Goal: Task Accomplishment & Management: Complete application form

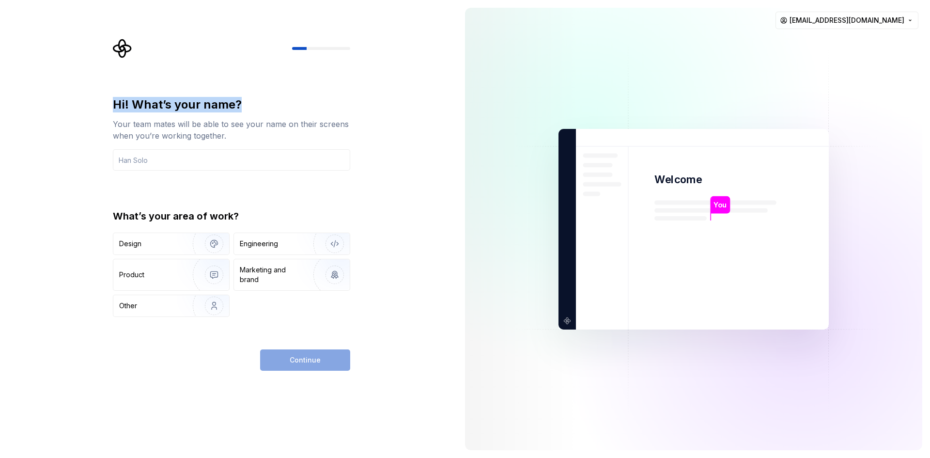
drag, startPoint x: 110, startPoint y: 108, endPoint x: 272, endPoint y: 104, distance: 162.3
click at [272, 104] on div "Hi! What’s your name? Your team mates will be able to see your name on their sc…" at bounding box center [234, 205] width 255 height 332
click at [172, 155] on input "text" at bounding box center [231, 159] width 237 height 21
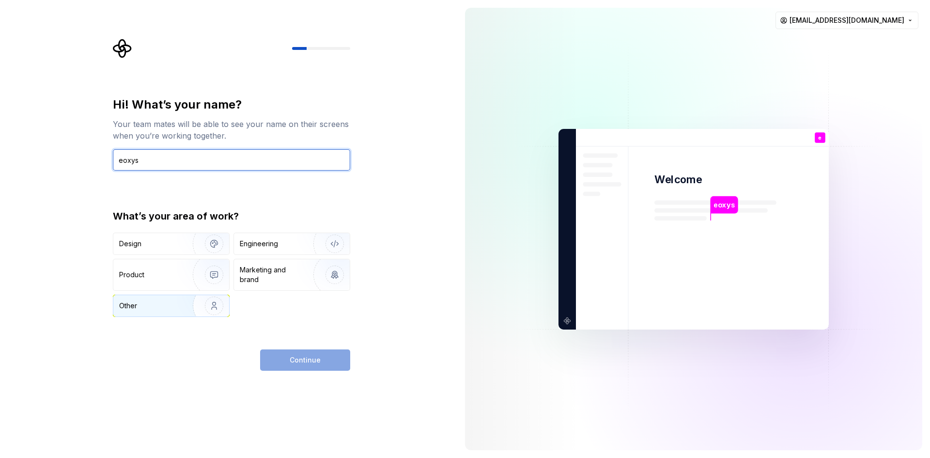
type input "eoxys"
click at [141, 305] on div "Other" at bounding box center [147, 306] width 57 height 10
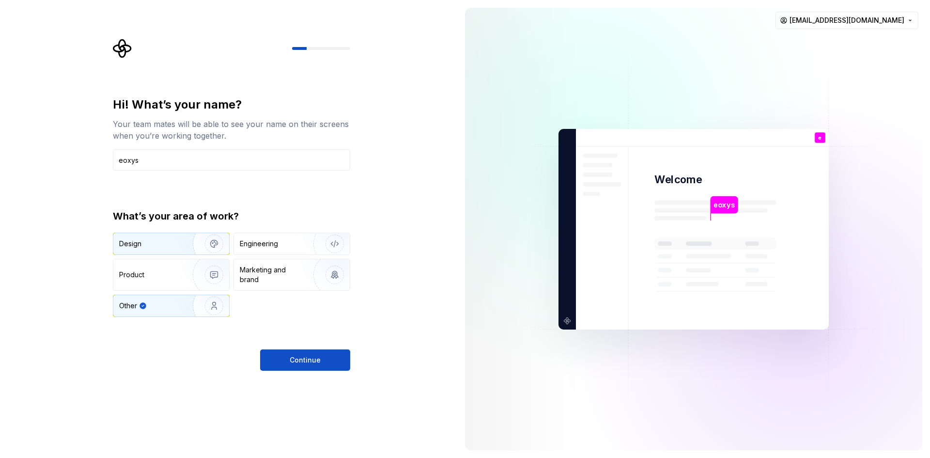
click at [156, 248] on div "Design" at bounding box center [149, 244] width 61 height 10
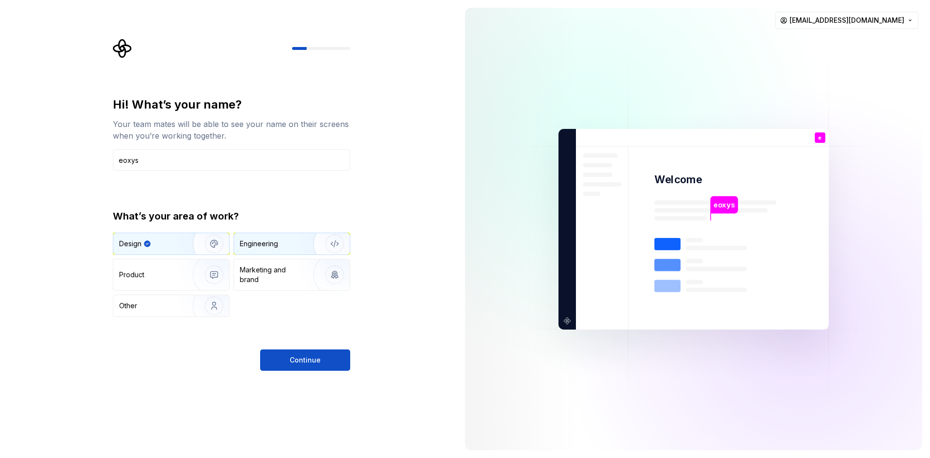
click at [251, 240] on div "Engineering" at bounding box center [259, 244] width 38 height 10
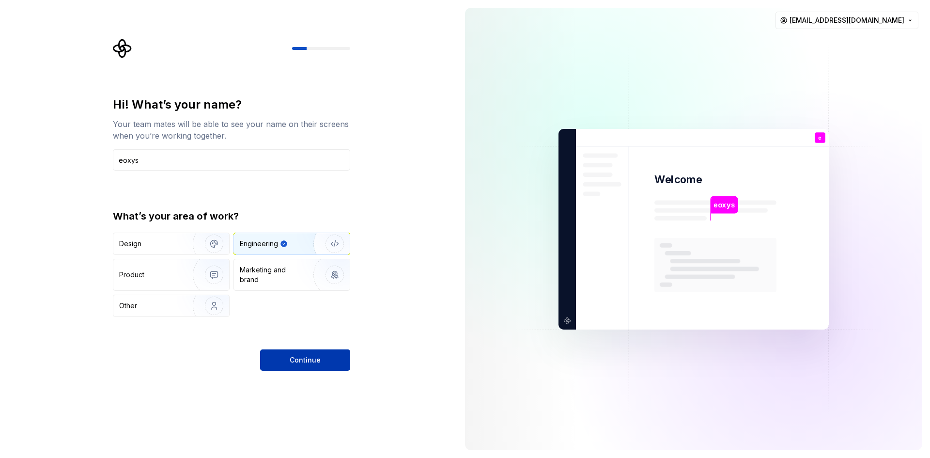
click at [289, 355] on button "Continue" at bounding box center [305, 359] width 90 height 21
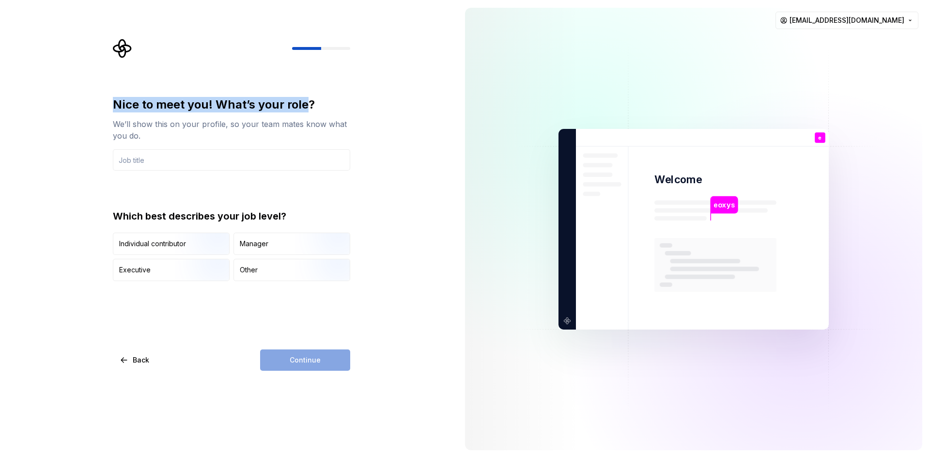
drag, startPoint x: 102, startPoint y: 104, endPoint x: 325, endPoint y: 102, distance: 223.3
click at [315, 102] on div "Nice to meet you! What’s your role? We’ll show this on your profile, so your te…" at bounding box center [228, 229] width 457 height 458
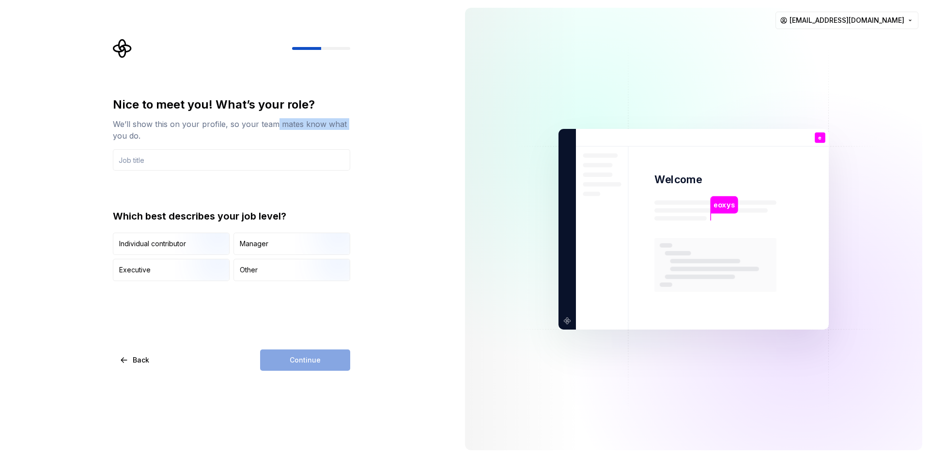
drag, startPoint x: 162, startPoint y: 132, endPoint x: 273, endPoint y: 127, distance: 111.0
click at [280, 118] on div "Nice to meet you! What’s your role? We’ll show this on your profile, so your te…" at bounding box center [228, 229] width 457 height 458
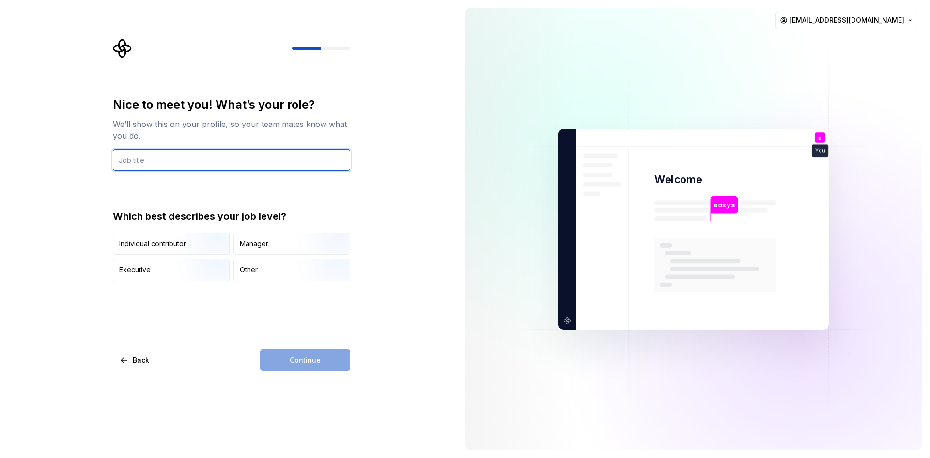
click at [205, 165] on input "text" at bounding box center [231, 159] width 237 height 21
click at [158, 157] on input "flutter devel;oper" at bounding box center [231, 159] width 237 height 21
type input "flutter developer"
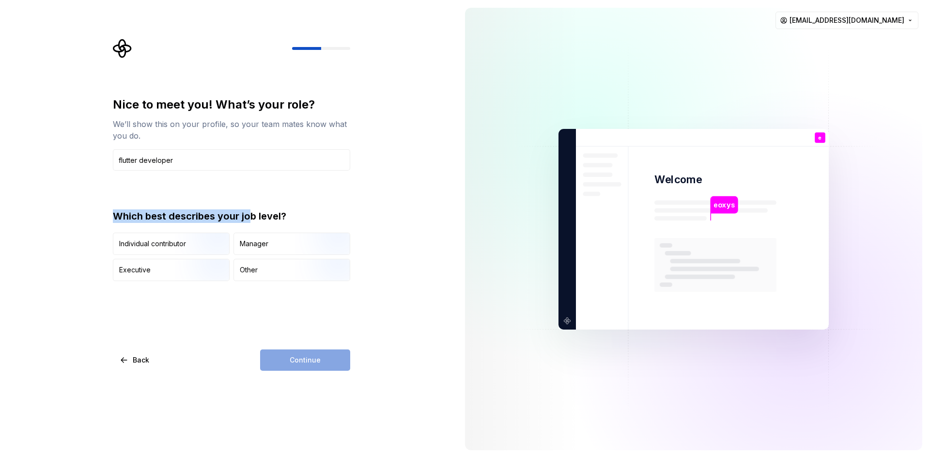
drag, startPoint x: 128, startPoint y: 216, endPoint x: 266, endPoint y: 217, distance: 138.5
click at [257, 217] on div "Nice to meet you! What’s your role? We’ll show this on your profile, so your te…" at bounding box center [234, 205] width 255 height 332
click at [293, 214] on div "Which best describes your job level?" at bounding box center [231, 216] width 237 height 14
click at [191, 242] on img "button" at bounding box center [206, 255] width 62 height 65
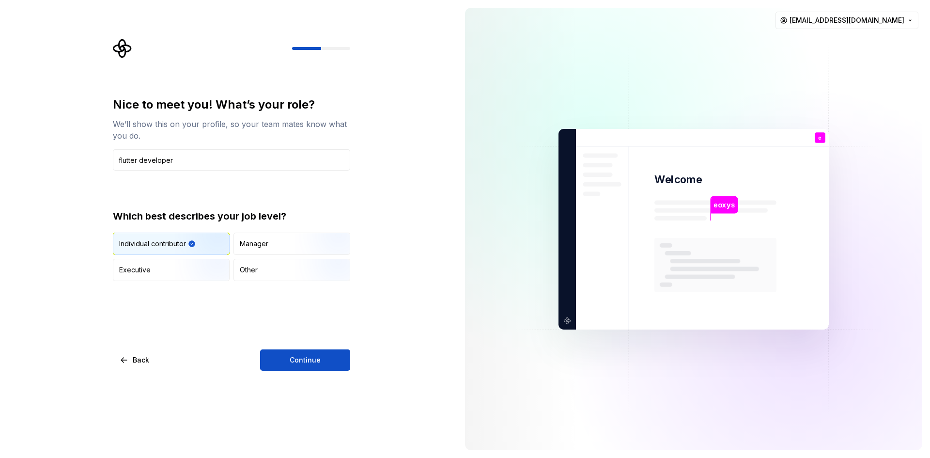
click at [308, 371] on div "Nice to meet you! What’s your role? We’ll show this on your profile, so your te…" at bounding box center [228, 229] width 457 height 458
click at [310, 363] on span "Continue" at bounding box center [305, 360] width 31 height 10
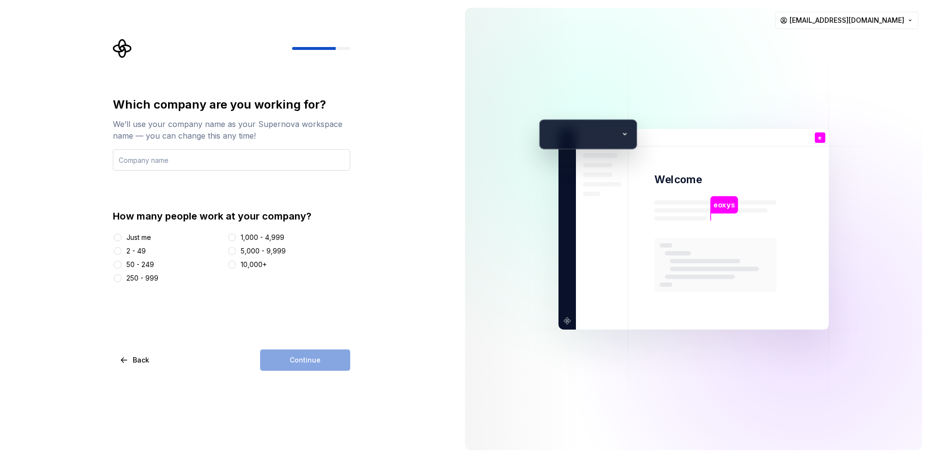
click at [165, 160] on input "text" at bounding box center [231, 159] width 237 height 21
type input "eoxysit"
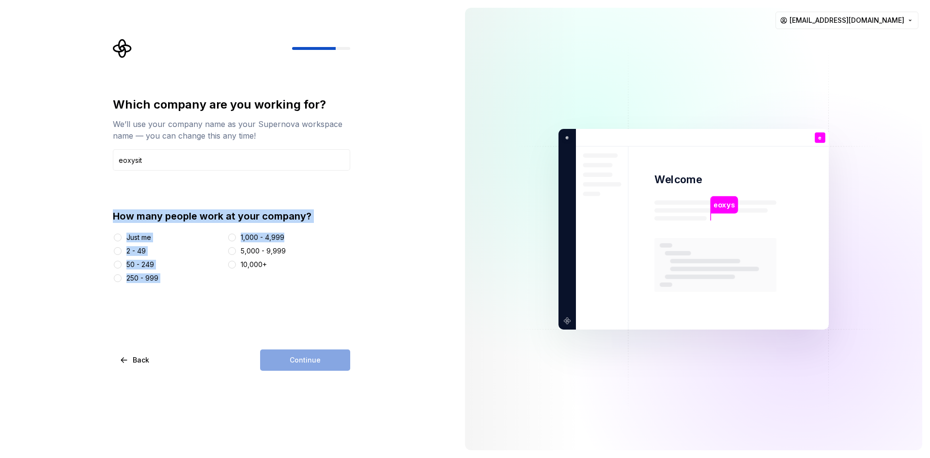
drag, startPoint x: 127, startPoint y: 215, endPoint x: 333, endPoint y: 238, distance: 207.2
click at [325, 233] on div "Which company are you working for? We’ll use your company name as your Supernov…" at bounding box center [234, 205] width 255 height 332
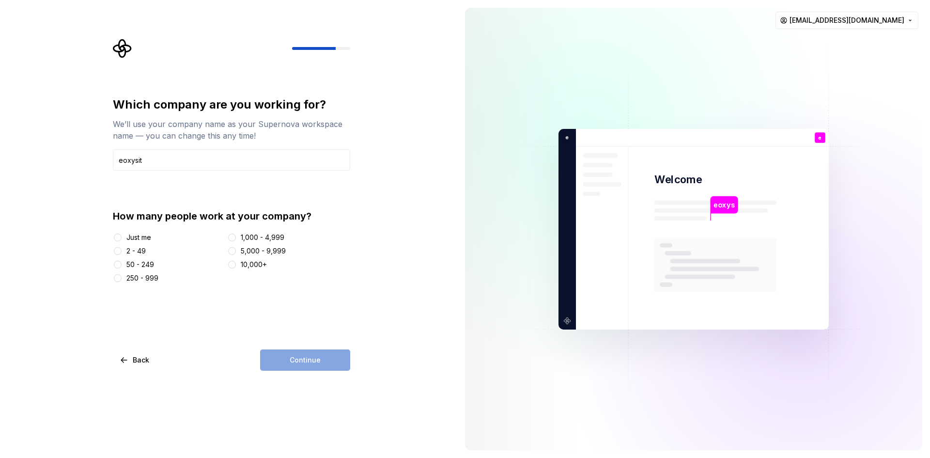
click at [346, 265] on div "10,000+" at bounding box center [289, 265] width 124 height 10
click at [117, 253] on button "2 - 49" at bounding box center [118, 251] width 8 height 8
click at [119, 264] on button "50 - 249" at bounding box center [118, 265] width 8 height 8
click at [294, 367] on button "Continue" at bounding box center [305, 359] width 90 height 21
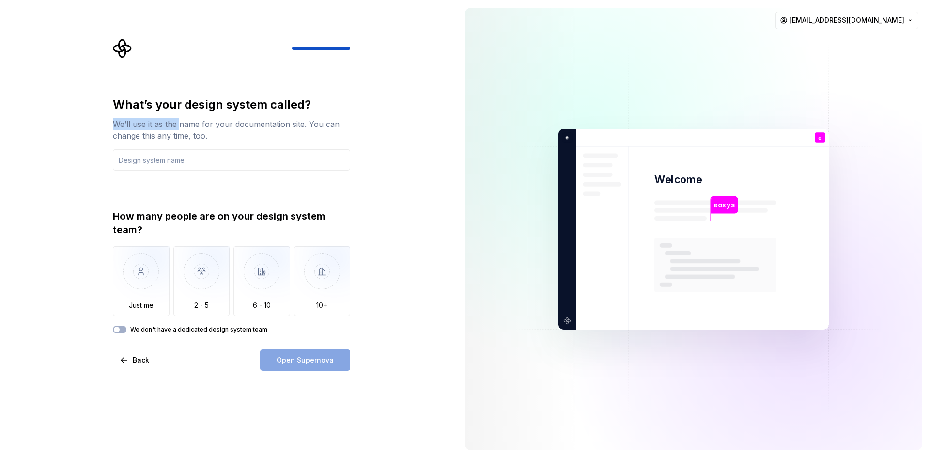
drag, startPoint x: 106, startPoint y: 123, endPoint x: 201, endPoint y: 120, distance: 95.5
click at [186, 122] on div "What’s your design system called? We’ll use it as the name for your documentati…" at bounding box center [228, 229] width 457 height 458
drag, startPoint x: 208, startPoint y: 121, endPoint x: 297, endPoint y: 122, distance: 89.1
click at [295, 122] on div "We’ll use it as the name for your documentation site. You can change this any t…" at bounding box center [231, 129] width 237 height 23
drag, startPoint x: 324, startPoint y: 124, endPoint x: 335, endPoint y: 124, distance: 11.1
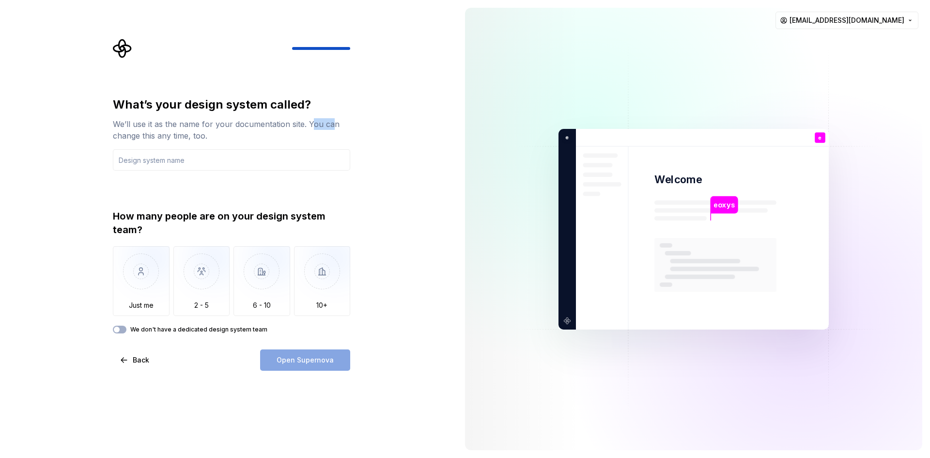
click at [335, 124] on div "We’ll use it as the name for your documentation site. You can change this any t…" at bounding box center [231, 129] width 237 height 23
drag, startPoint x: 110, startPoint y: 136, endPoint x: 201, endPoint y: 136, distance: 90.6
click at [194, 136] on div "What’s your design system called? We’ll use it as the name for your documentati…" at bounding box center [234, 205] width 255 height 332
drag, startPoint x: 202, startPoint y: 136, endPoint x: 218, endPoint y: 136, distance: 16.0
click at [218, 135] on div "We’ll use it as the name for your documentation site. You can change this any t…" at bounding box center [231, 129] width 237 height 23
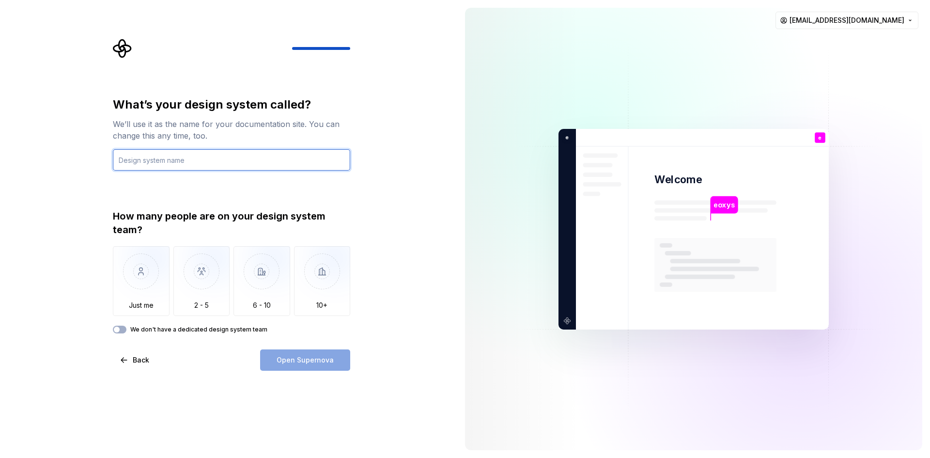
click at [185, 157] on input "text" at bounding box center [231, 159] width 237 height 21
type input "eoxysit"
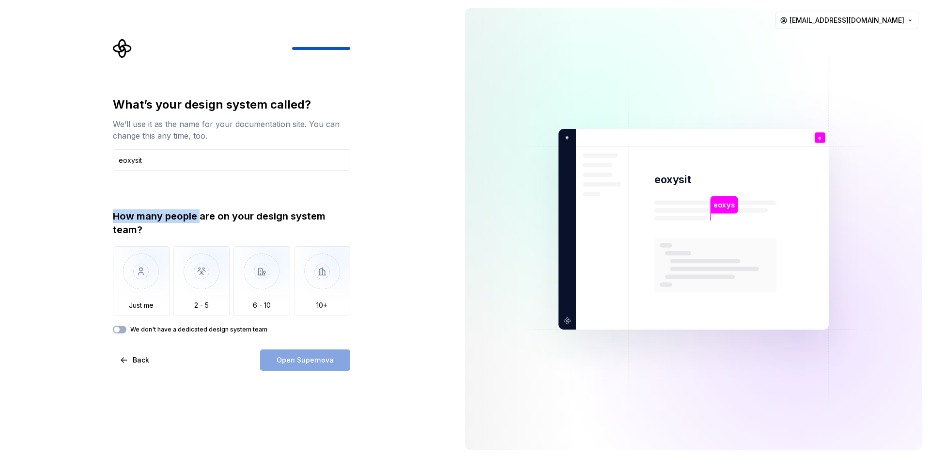
drag, startPoint x: 96, startPoint y: 217, endPoint x: 207, endPoint y: 218, distance: 110.9
click at [200, 219] on div "What’s your design system called? We’ll use it as the name for your documentati…" at bounding box center [228, 229] width 457 height 458
drag, startPoint x: 238, startPoint y: 216, endPoint x: 264, endPoint y: 217, distance: 26.7
click at [264, 217] on div "How many people are on your design system team?" at bounding box center [231, 222] width 237 height 27
drag, startPoint x: 327, startPoint y: 219, endPoint x: 355, endPoint y: 220, distance: 27.6
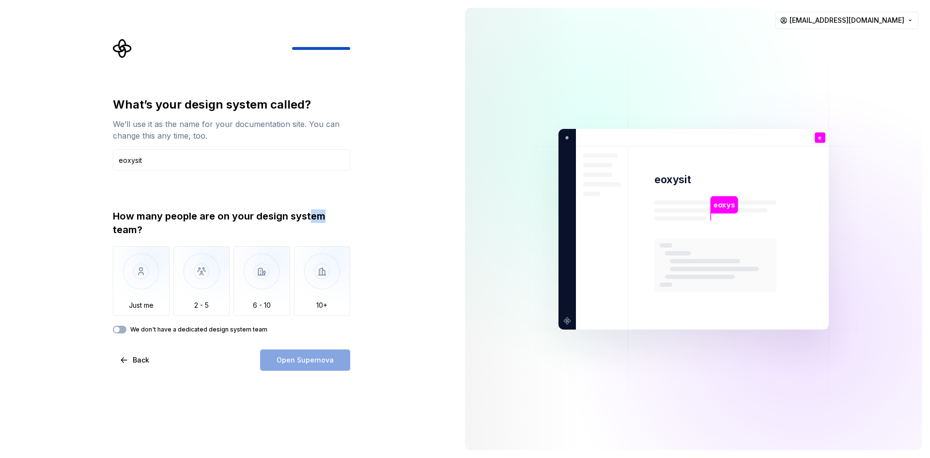
click at [355, 220] on div "What’s your design system called? We’ll use it as the name for your documentati…" at bounding box center [234, 205] width 255 height 332
click at [205, 287] on img "button" at bounding box center [201, 278] width 57 height 65
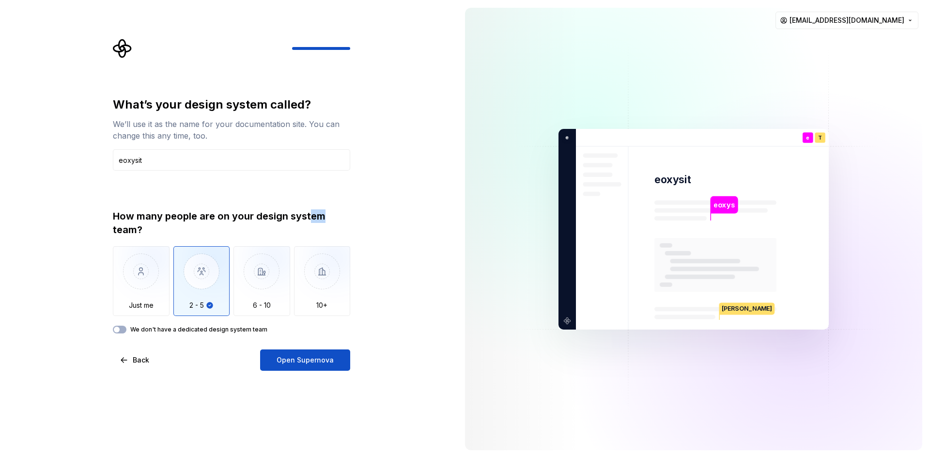
click at [318, 359] on span "Open Supernova" at bounding box center [305, 360] width 57 height 10
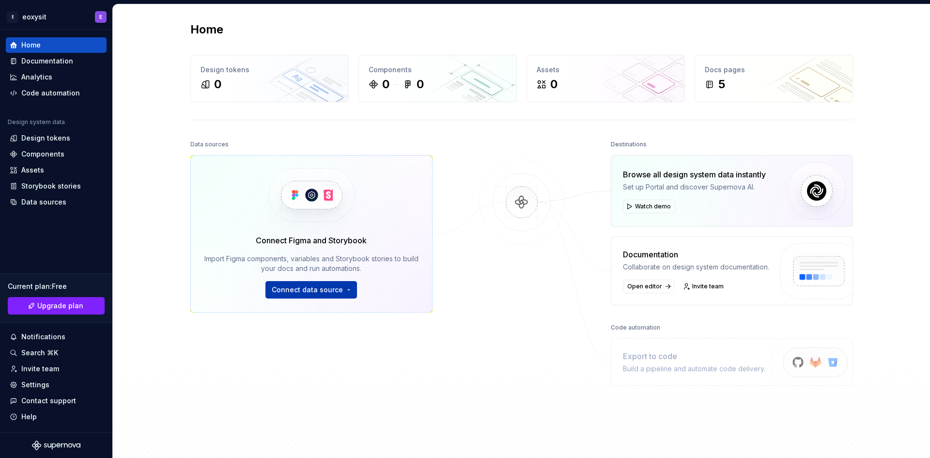
click at [350, 293] on button "Connect data source" at bounding box center [311, 289] width 92 height 17
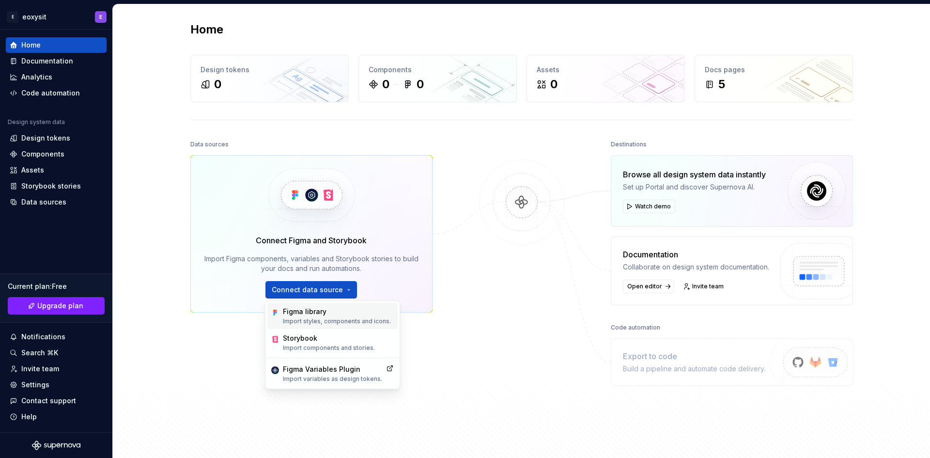
click at [326, 319] on p "Import styles, components and icons." at bounding box center [337, 321] width 108 height 8
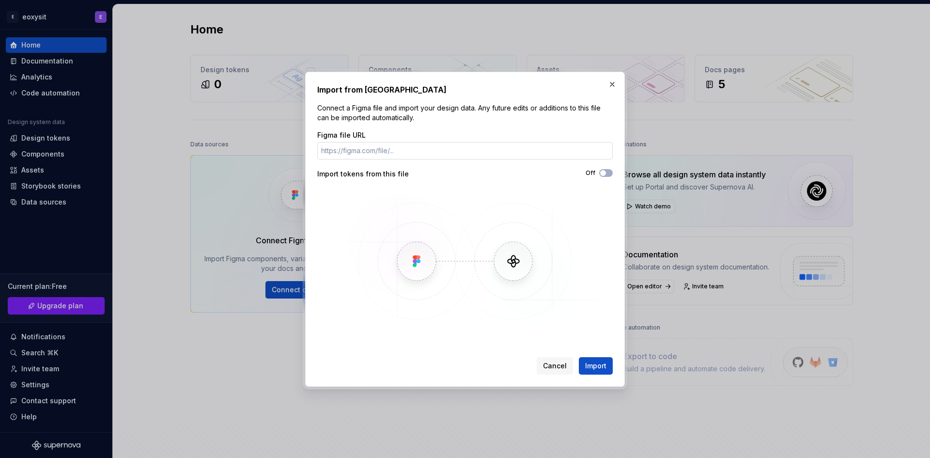
click at [403, 152] on input "Figma file URL" at bounding box center [464, 150] width 295 height 17
paste input "[URL][DOMAIN_NAME]"
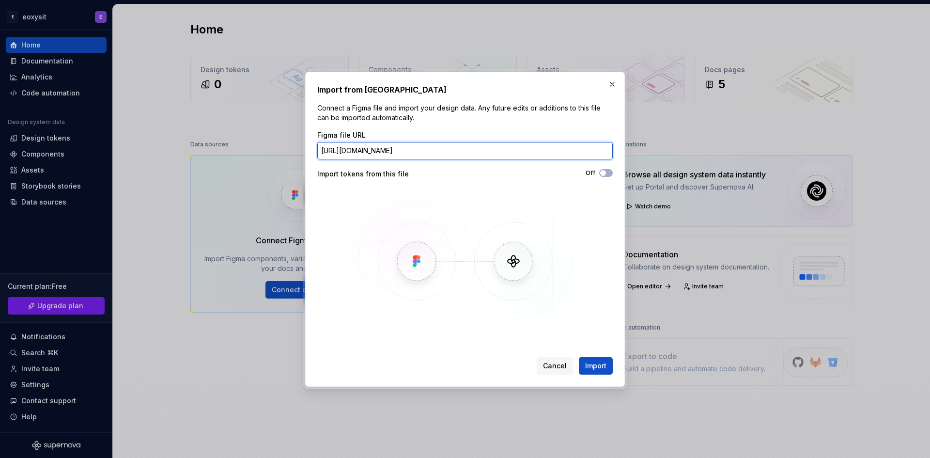
scroll to position [0, 107]
type input "[URL][DOMAIN_NAME]"
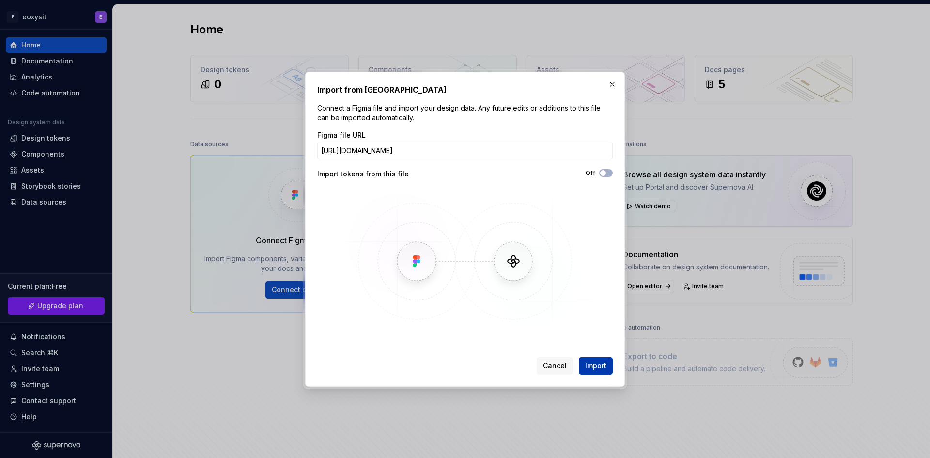
click at [603, 363] on span "Import" at bounding box center [595, 366] width 21 height 10
click at [589, 366] on span "Import" at bounding box center [595, 366] width 21 height 10
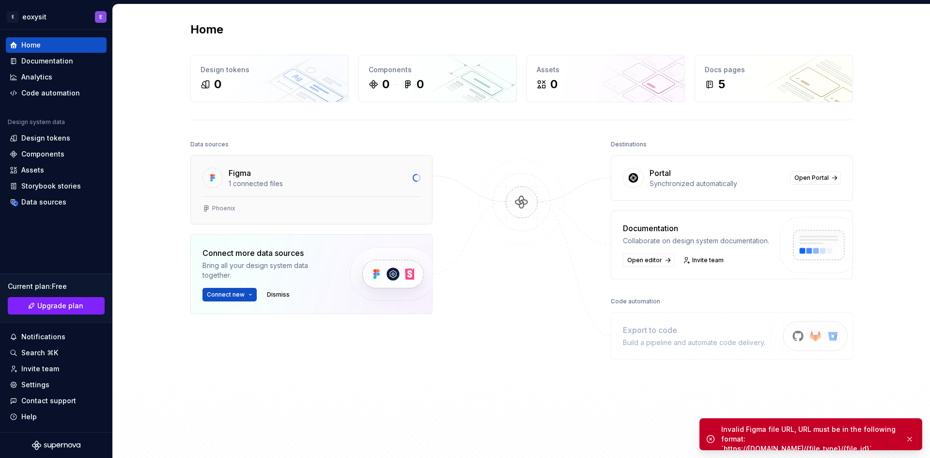
click at [239, 164] on div "Figma 1 connected files" at bounding box center [311, 175] width 241 height 41
click at [243, 175] on div "Figma" at bounding box center [240, 173] width 22 height 12
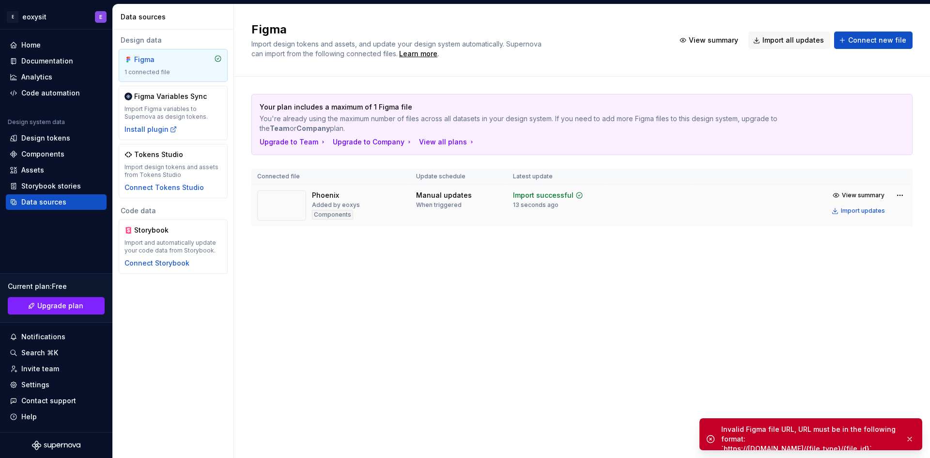
click at [277, 202] on img at bounding box center [281, 205] width 49 height 30
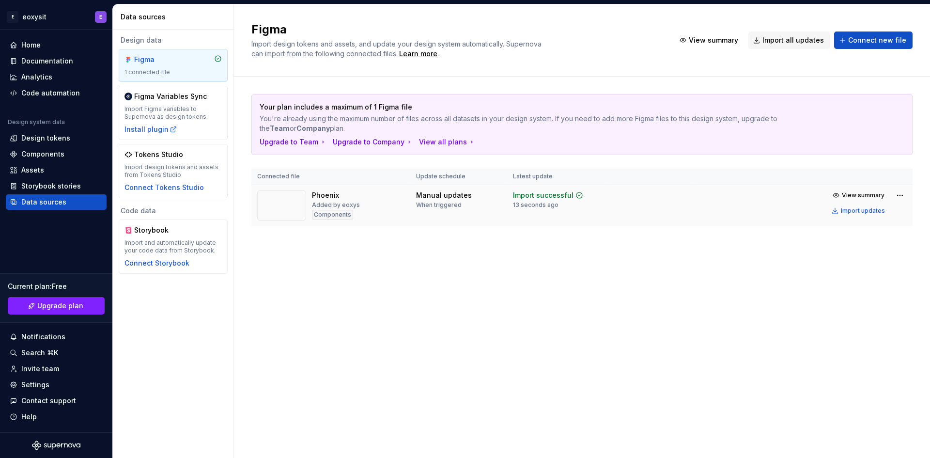
click at [434, 198] on div "Manual updates" at bounding box center [444, 195] width 56 height 10
click at [438, 216] on td "Manual updates When triggered" at bounding box center [458, 206] width 97 height 42
click at [333, 219] on div "Components" at bounding box center [332, 215] width 41 height 10
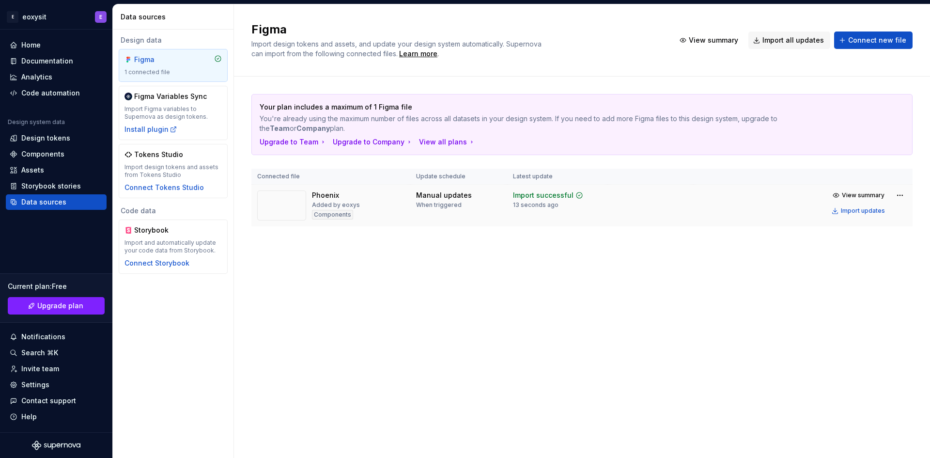
click at [323, 213] on div "Components" at bounding box center [332, 215] width 41 height 10
click at [327, 221] on td "Phoenix Added by eoxys Components" at bounding box center [330, 206] width 159 height 42
click at [53, 92] on div "Code automation" at bounding box center [50, 93] width 59 height 10
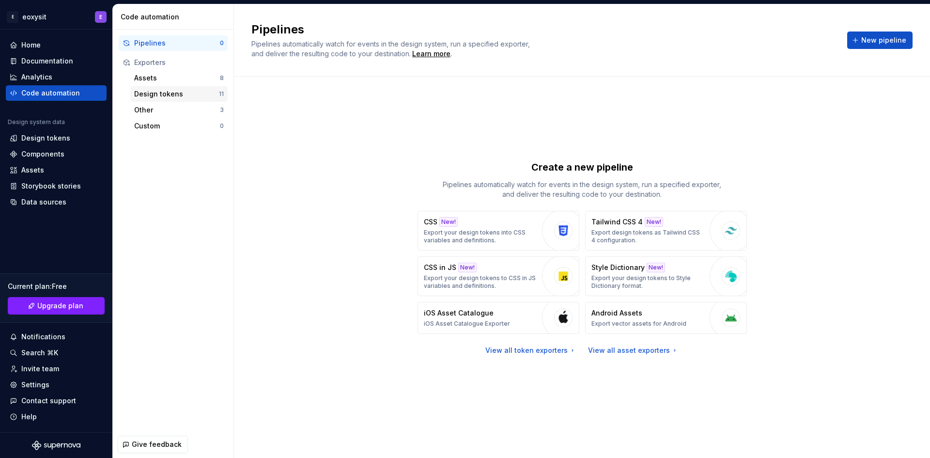
click at [155, 92] on div "Design tokens" at bounding box center [176, 94] width 85 height 10
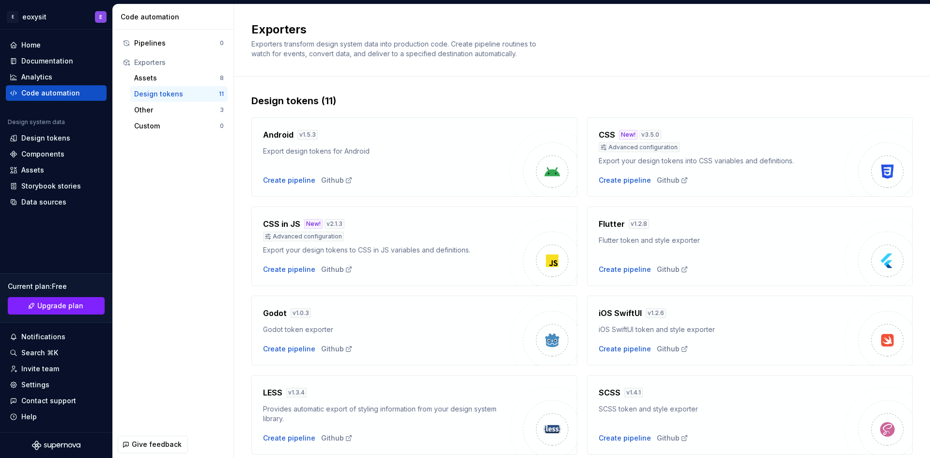
click at [602, 222] on h4 "Flutter" at bounding box center [612, 224] width 26 height 12
click at [891, 263] on img at bounding box center [879, 252] width 68 height 68
click at [890, 263] on img at bounding box center [879, 252] width 68 height 68
click at [615, 268] on div "Create pipeline" at bounding box center [625, 269] width 52 height 10
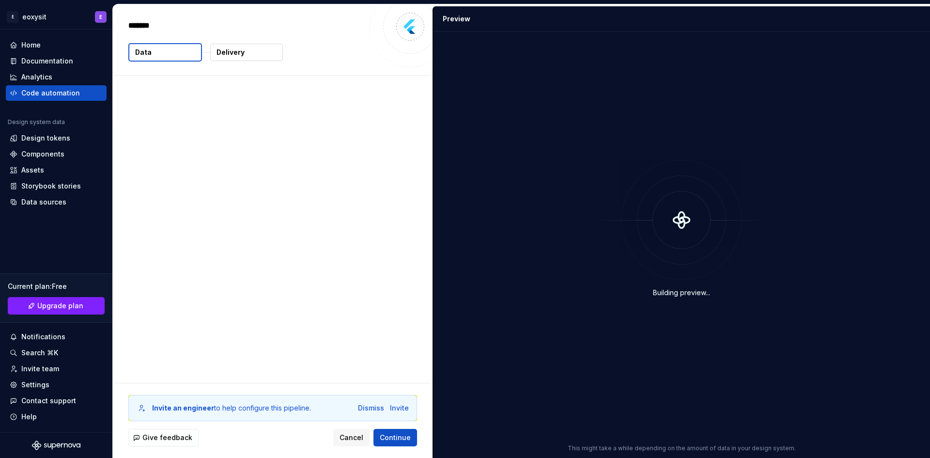
type textarea "*"
click at [371, 408] on div "Dismiss" at bounding box center [371, 408] width 26 height 10
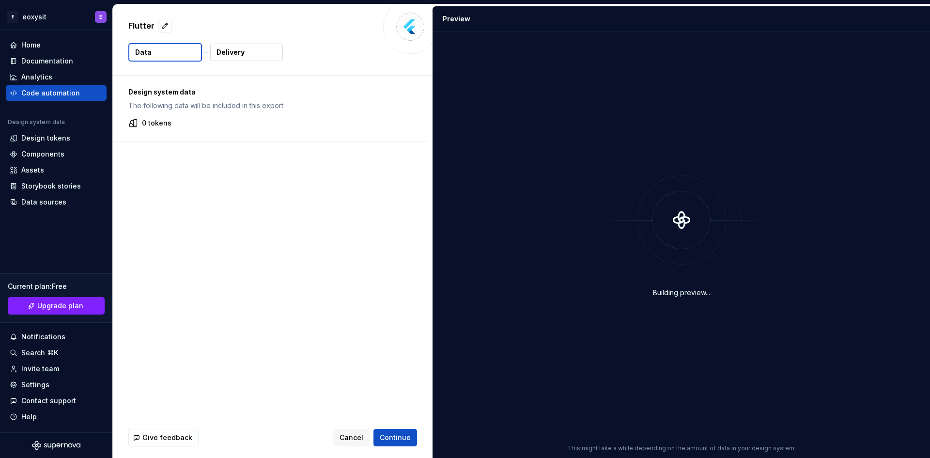
click at [172, 132] on div "Design system data The following data will be included in this export. 0 tokens" at bounding box center [270, 109] width 315 height 66
click at [384, 434] on span "Continue" at bounding box center [395, 438] width 31 height 10
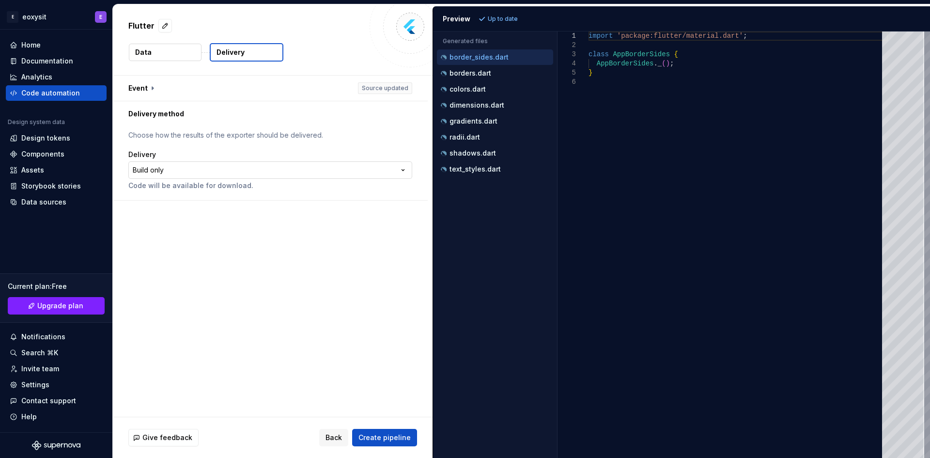
click at [277, 162] on html "**********" at bounding box center [465, 229] width 930 height 458
click at [187, 165] on html "**********" at bounding box center [465, 229] width 930 height 458
click at [242, 48] on p "Delivery" at bounding box center [231, 52] width 28 height 10
click at [187, 51] on button "Data" at bounding box center [165, 52] width 73 height 17
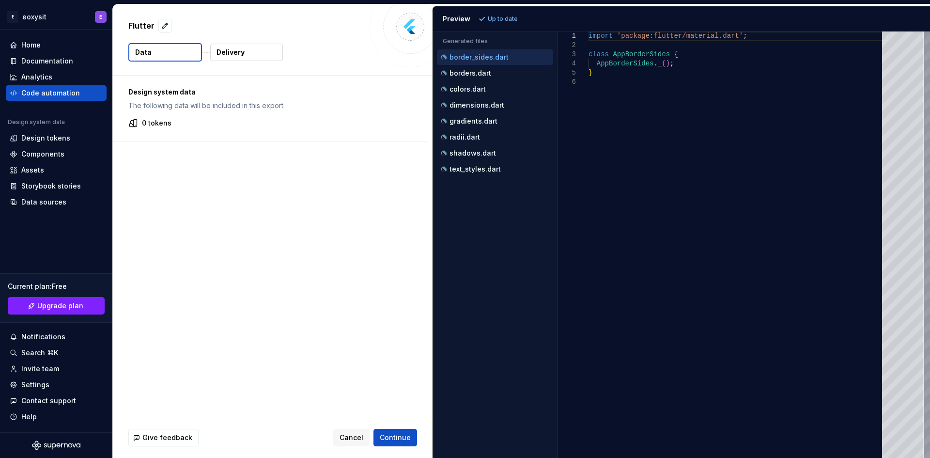
click at [233, 51] on p "Delivery" at bounding box center [231, 52] width 28 height 10
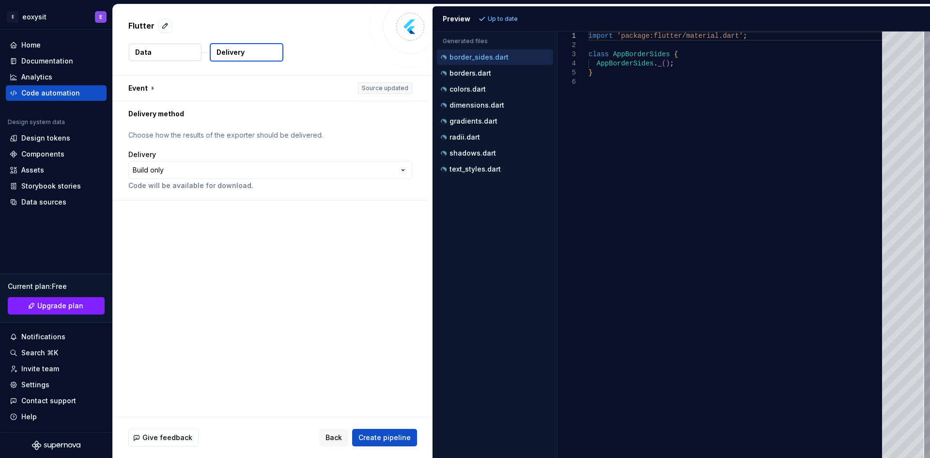
click at [235, 279] on div "**********" at bounding box center [273, 246] width 320 height 341
click at [465, 73] on p "borders.dart" at bounding box center [470, 73] width 42 height 8
click at [462, 107] on p "dimensions.dart" at bounding box center [476, 105] width 55 height 8
type textarea "**********"
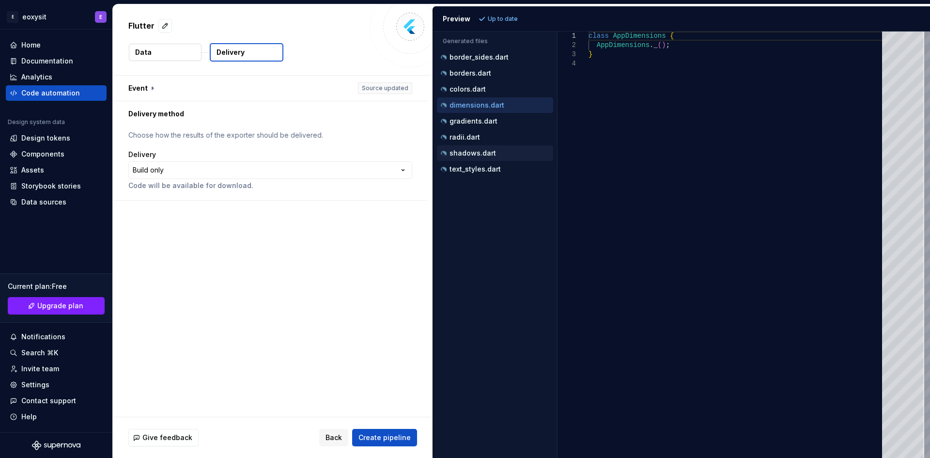
click at [473, 147] on div "shadows.dart" at bounding box center [495, 152] width 116 height 15
click at [499, 175] on div "text_styles.dart" at bounding box center [495, 168] width 116 height 15
click at [381, 440] on span "Create pipeline" at bounding box center [384, 438] width 52 height 10
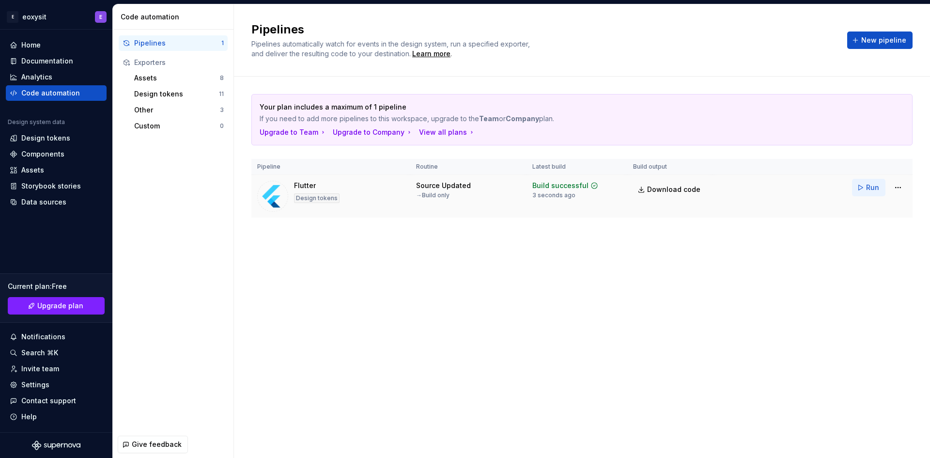
click at [862, 188] on button "Run" at bounding box center [868, 187] width 33 height 17
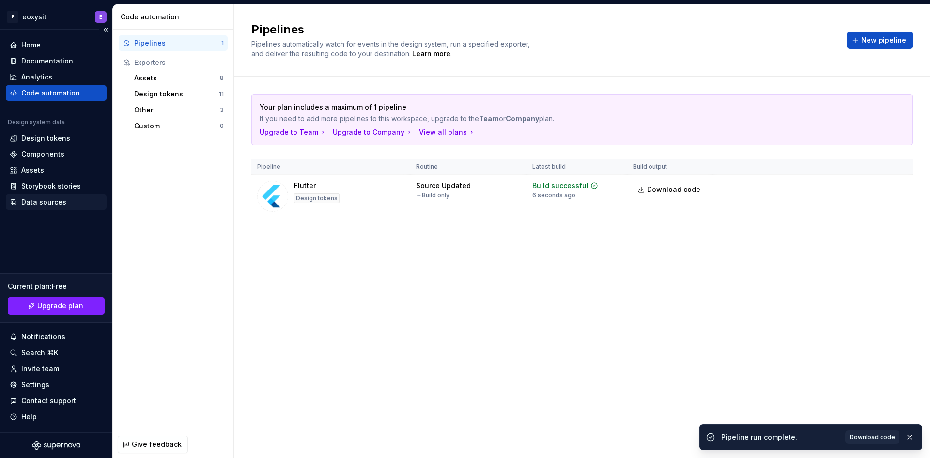
click at [31, 202] on div "Data sources" at bounding box center [43, 202] width 45 height 10
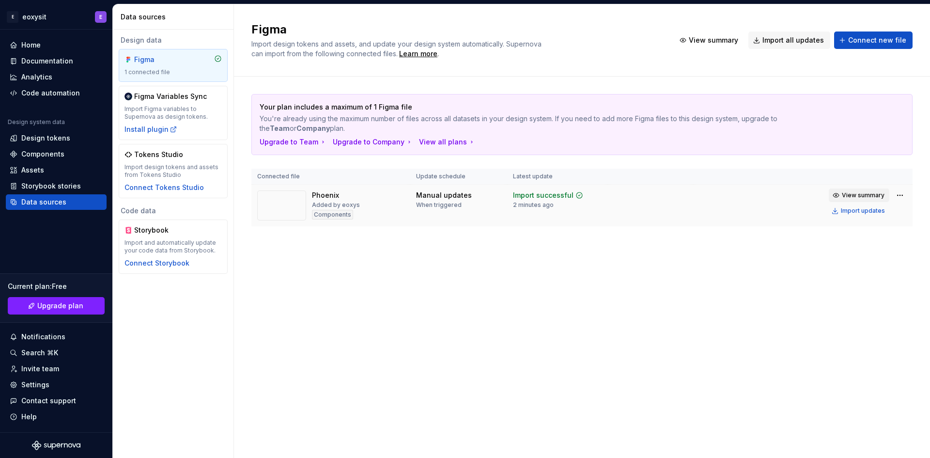
click at [854, 196] on span "View summary" at bounding box center [863, 195] width 43 height 8
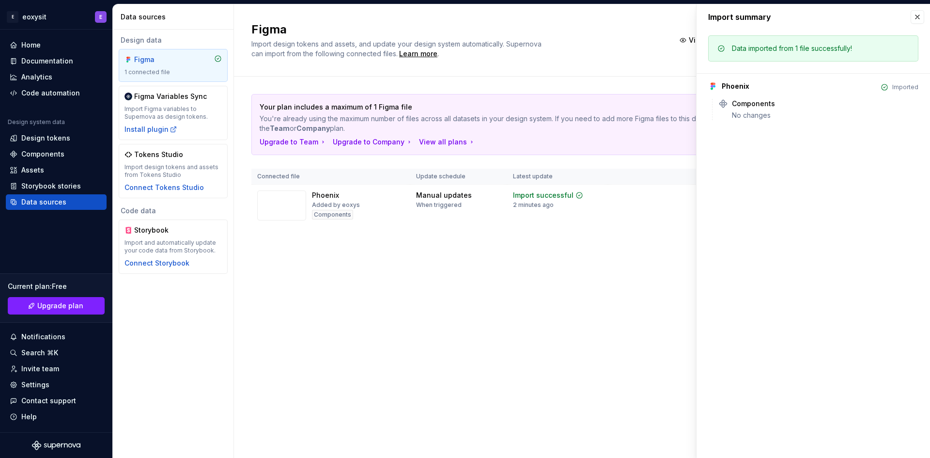
drag, startPoint x: 625, startPoint y: 335, endPoint x: 620, endPoint y: 334, distance: 4.9
click at [624, 334] on div "Figma Import design tokens and assets, and update your design system automatica…" at bounding box center [582, 230] width 696 height 453
click at [432, 195] on div "Manual updates" at bounding box center [444, 195] width 56 height 10
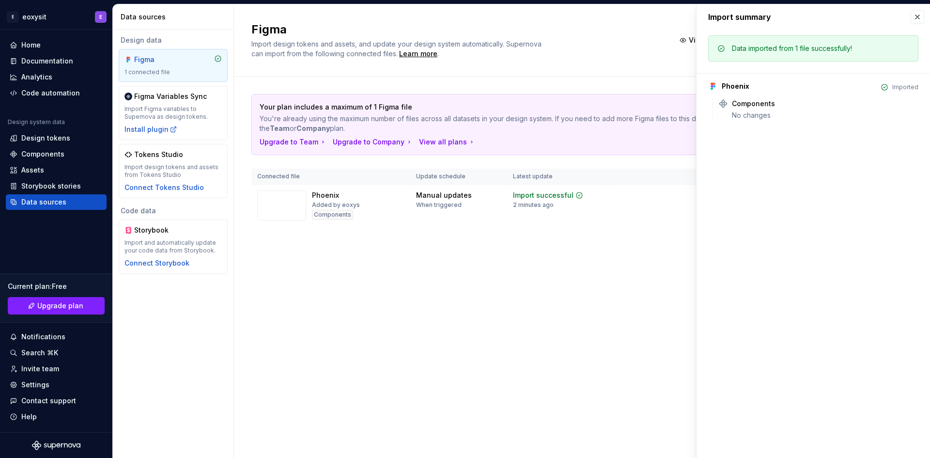
click at [435, 247] on div "Your plan includes a maximum of 1 Figma file You're already using the maximum n…" at bounding box center [581, 170] width 661 height 186
click at [495, 233] on div "Your plan includes a maximum of 1 Figma file You're already using the maximum n…" at bounding box center [581, 170] width 661 height 186
click at [334, 210] on div "Components" at bounding box center [332, 215] width 41 height 10
click at [292, 210] on img at bounding box center [281, 205] width 49 height 30
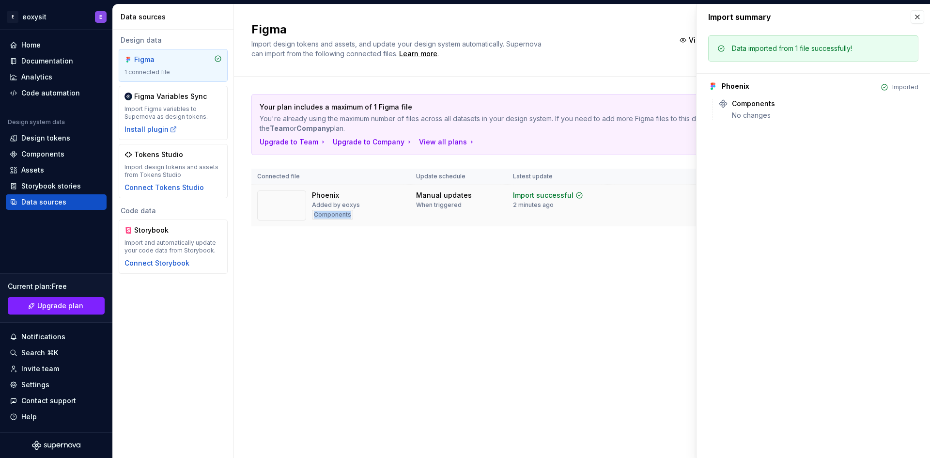
click at [292, 210] on img at bounding box center [281, 205] width 49 height 30
drag, startPoint x: 292, startPoint y: 210, endPoint x: 417, endPoint y: 201, distance: 125.3
click at [299, 210] on img at bounding box center [281, 205] width 49 height 30
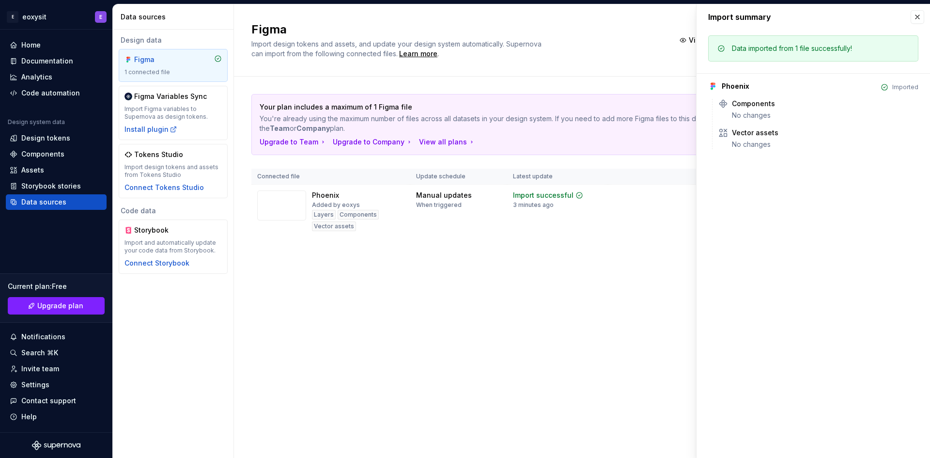
drag, startPoint x: 445, startPoint y: 298, endPoint x: 439, endPoint y: 297, distance: 5.8
click at [441, 297] on div "Figma Import design tokens and assets, and update your design system automatica…" at bounding box center [582, 230] width 696 height 453
